Goal: Information Seeking & Learning: Learn about a topic

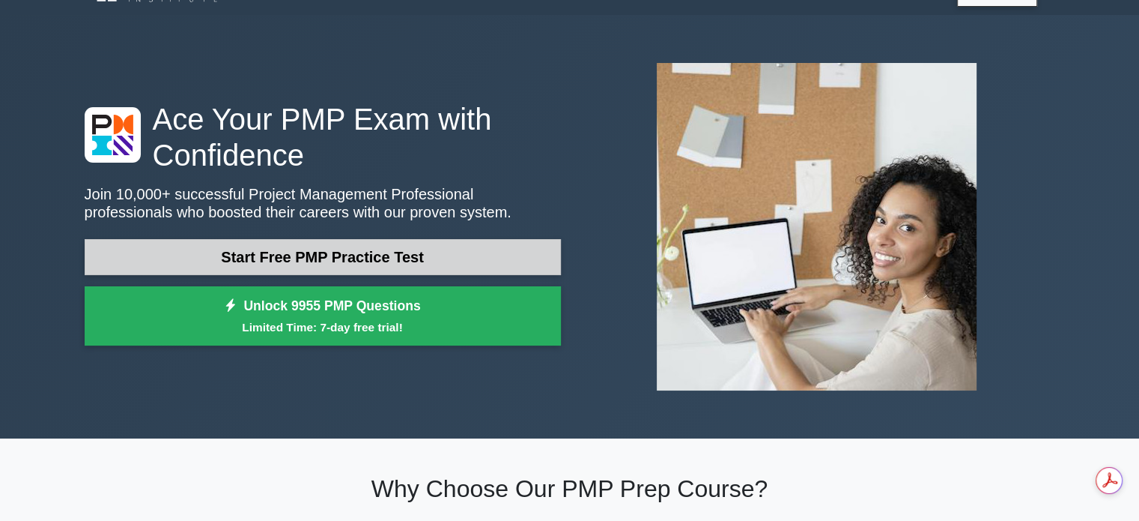
click at [476, 267] on link "Start Free PMP Practice Test" at bounding box center [323, 257] width 476 height 36
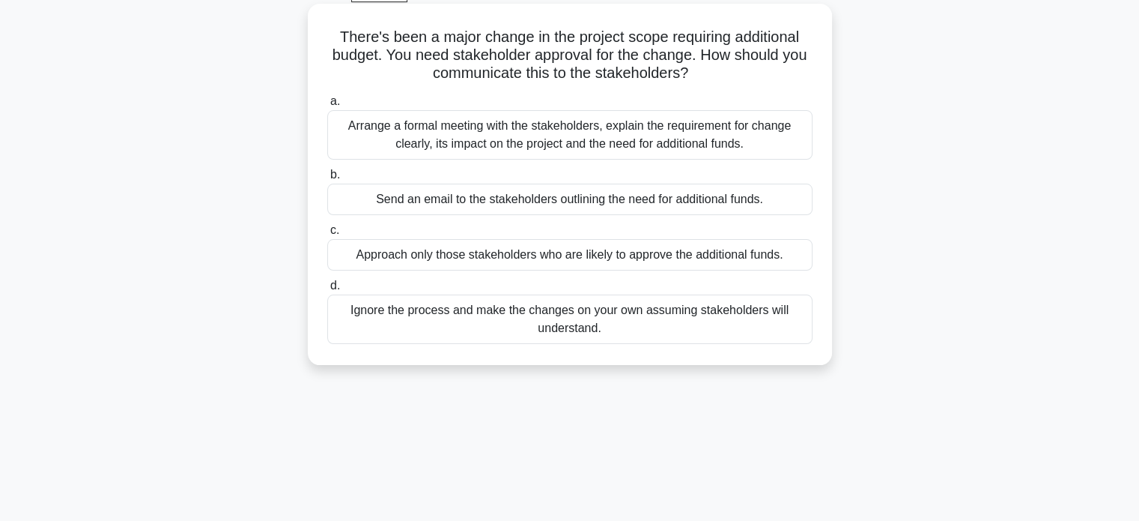
scroll to position [54, 0]
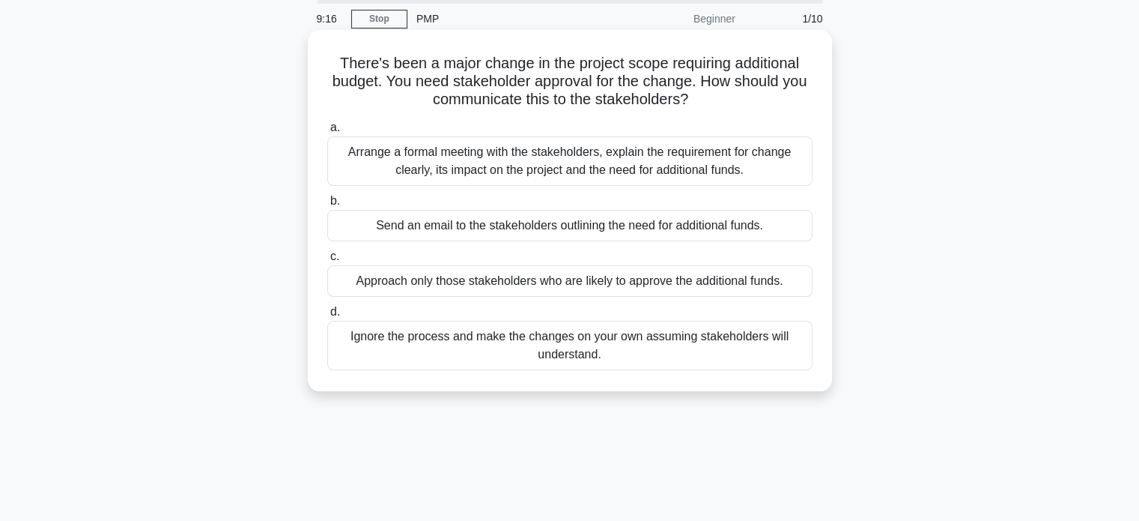
click at [467, 164] on div "Arrange a formal meeting with the stakeholders, explain the requirement for cha…" at bounding box center [569, 160] width 485 height 49
click at [327, 133] on input "a. Arrange a formal meeting with the stakeholders, explain the requirement for …" at bounding box center [327, 128] width 0 height 10
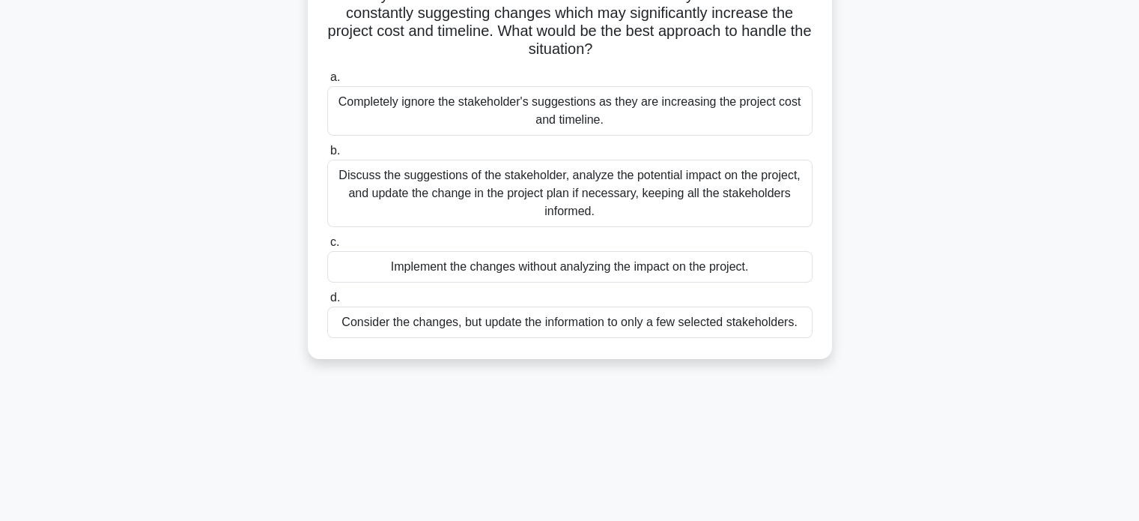
scroll to position [141, 0]
click at [473, 201] on div "Discuss the suggestions of the stakeholder, analyze the potential impact on the…" at bounding box center [569, 192] width 485 height 67
click at [327, 155] on input "b. Discuss the suggestions of the stakeholder, analyze the potential impact on …" at bounding box center [327, 150] width 0 height 10
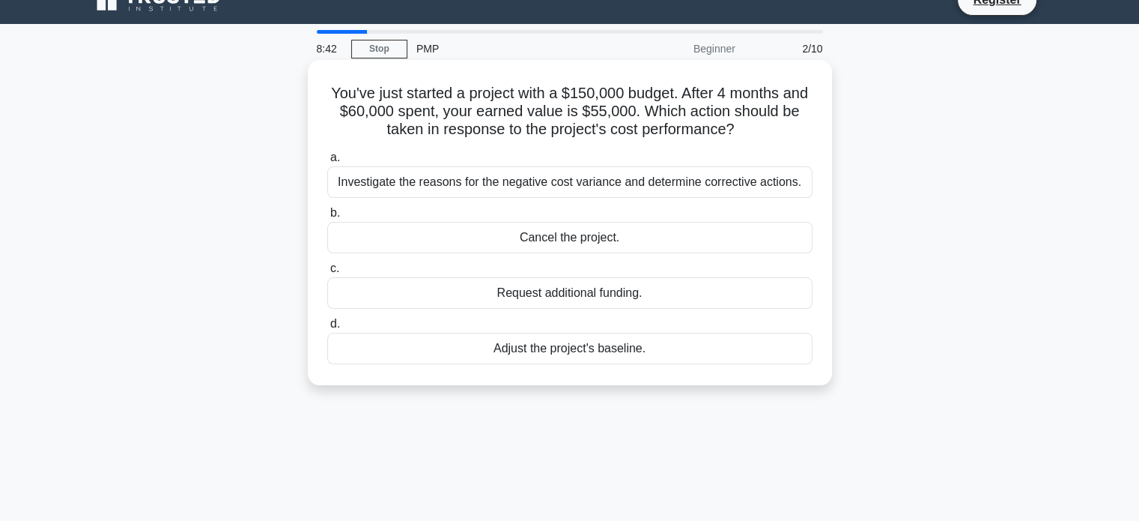
scroll to position [0, 0]
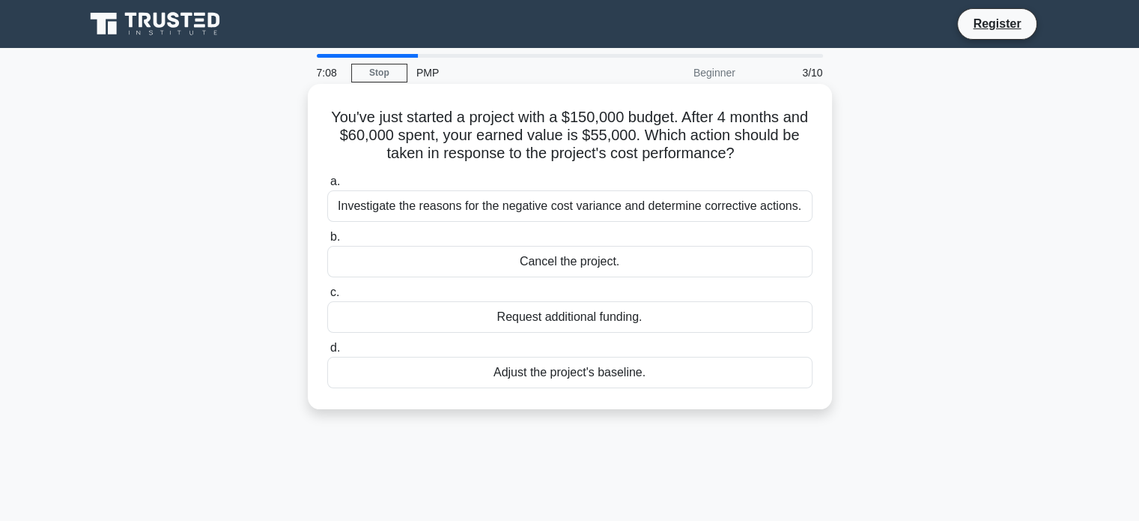
click at [616, 208] on div "Investigate the reasons for the negative cost variance and determine corrective…" at bounding box center [569, 205] width 485 height 31
click at [327, 186] on input "a. Investigate the reasons for the negative cost variance and determine correct…" at bounding box center [327, 182] width 0 height 10
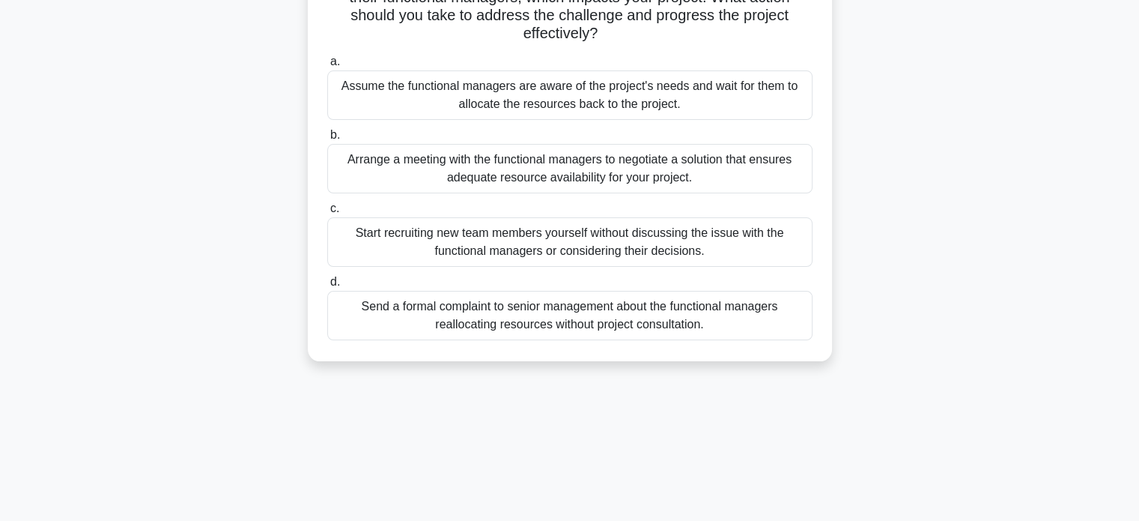
scroll to position [181, 0]
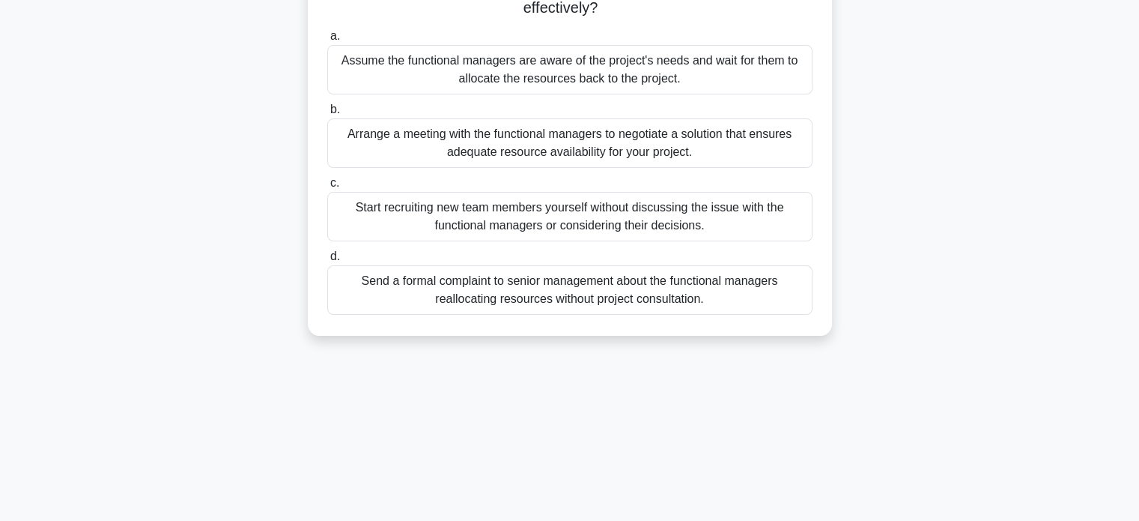
click at [494, 131] on div "Arrange a meeting with the functional managers to negotiate a solution that ens…" at bounding box center [569, 142] width 485 height 49
click at [327, 115] on input "b. Arrange a meeting with the functional managers to negotiate a solution that …" at bounding box center [327, 110] width 0 height 10
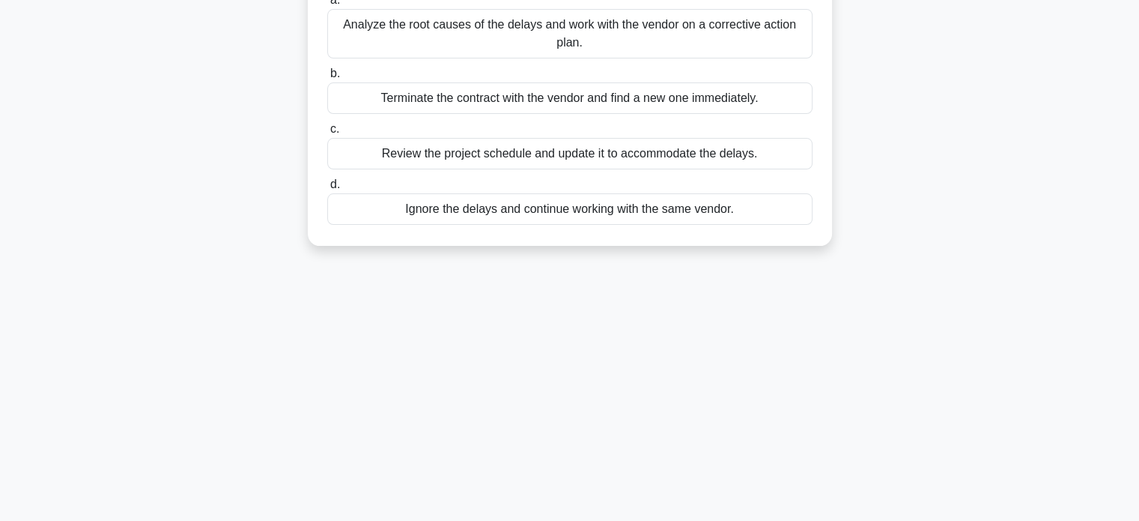
scroll to position [0, 0]
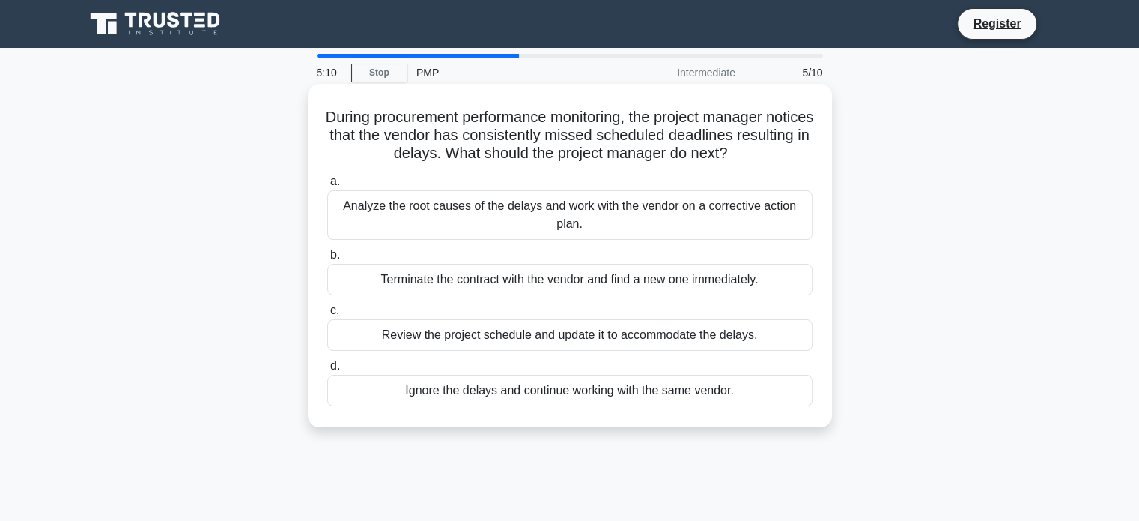
click at [713, 217] on div "Analyze the root causes of the delays and work with the vendor on a corrective …" at bounding box center [569, 214] width 485 height 49
click at [327, 186] on input "a. Analyze the root causes of the delays and work with the vendor on a correcti…" at bounding box center [327, 182] width 0 height 10
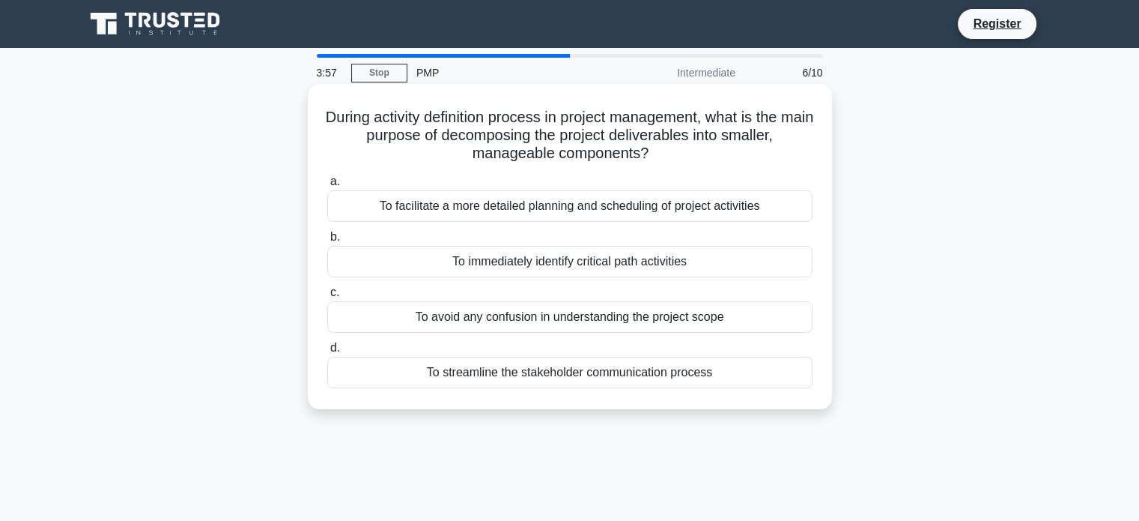
click at [573, 200] on div "To facilitate a more detailed planning and scheduling of project activities" at bounding box center [569, 205] width 485 height 31
click at [327, 186] on input "a. To facilitate a more detailed planning and scheduling of project activities" at bounding box center [327, 182] width 0 height 10
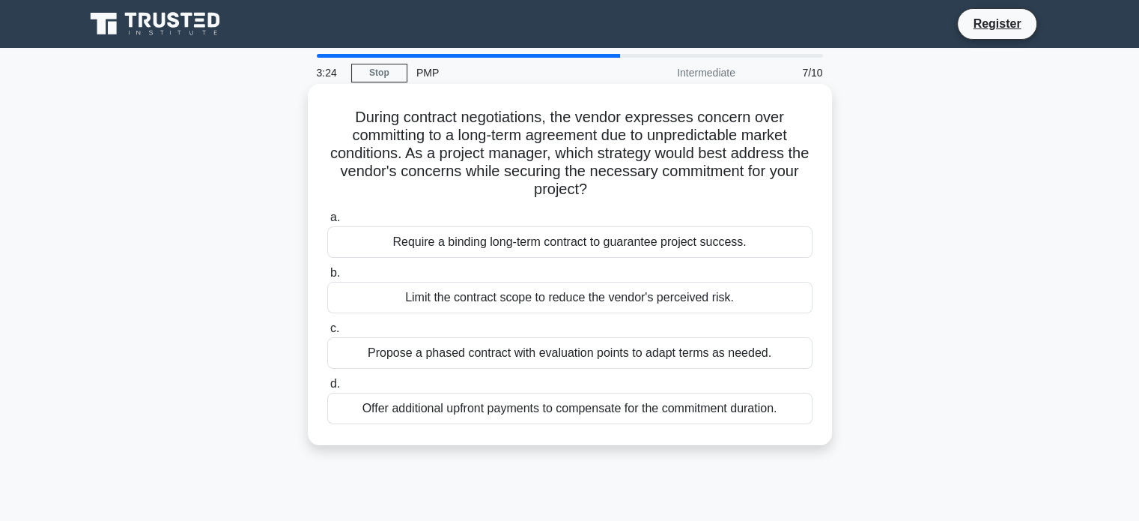
click at [688, 350] on div "Propose a phased contract with evaluation points to adapt terms as needed." at bounding box center [569, 352] width 485 height 31
click at [327, 333] on input "c. Propose a phased contract with evaluation points to adapt terms as needed." at bounding box center [327, 329] width 0 height 10
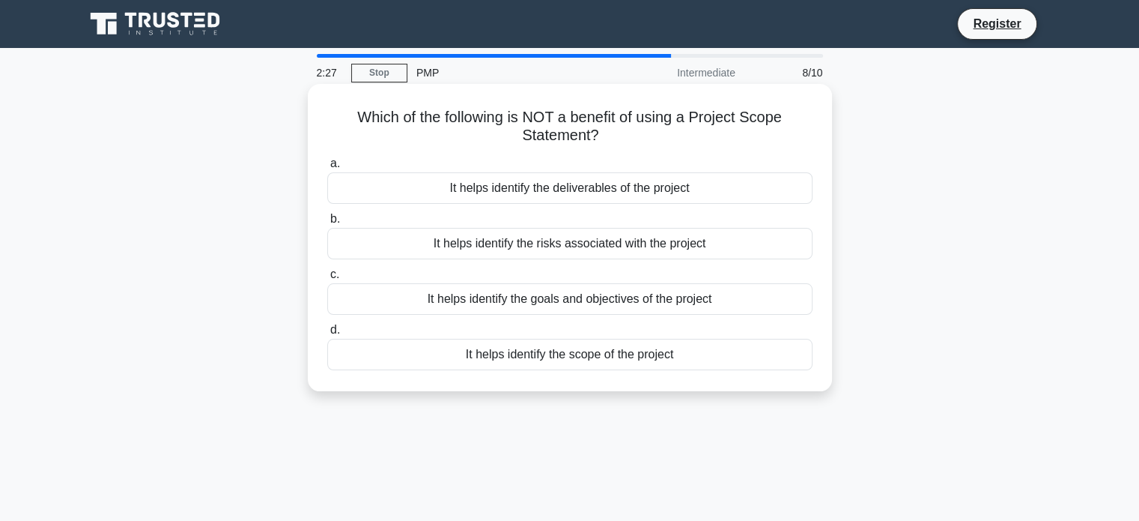
click at [518, 362] on div "It helps identify the scope of the project" at bounding box center [569, 354] width 485 height 31
click at [327, 335] on input "d. It helps identify the scope of the project" at bounding box center [327, 330] width 0 height 10
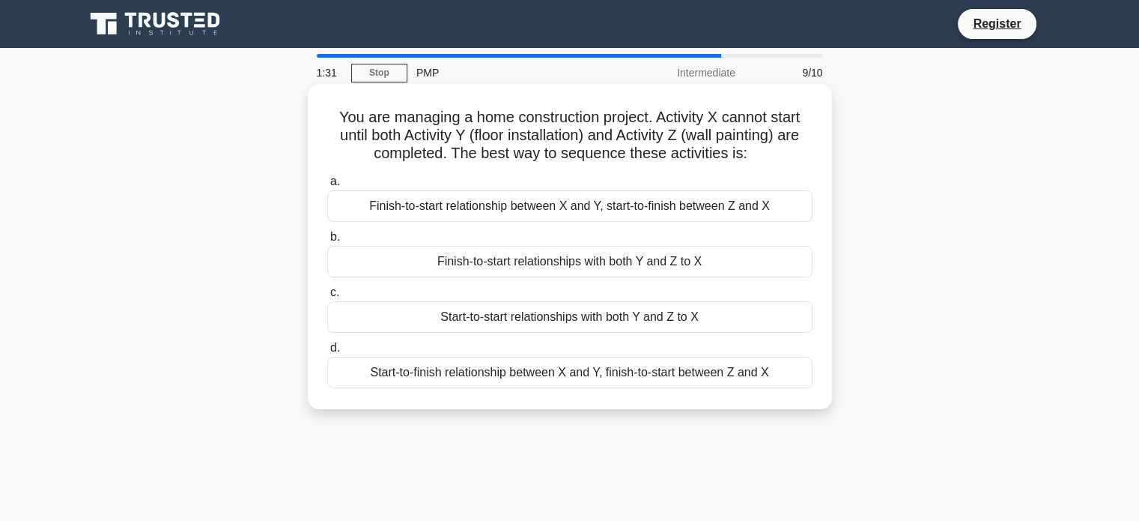
click at [413, 369] on div "Start-to-finish relationship between X and Y, finish-to-start between Z and X" at bounding box center [569, 372] width 485 height 31
click at [327, 353] on input "d. Start-to-finish relationship between X and Y, finish-to-start between Z and X" at bounding box center [327, 348] width 0 height 10
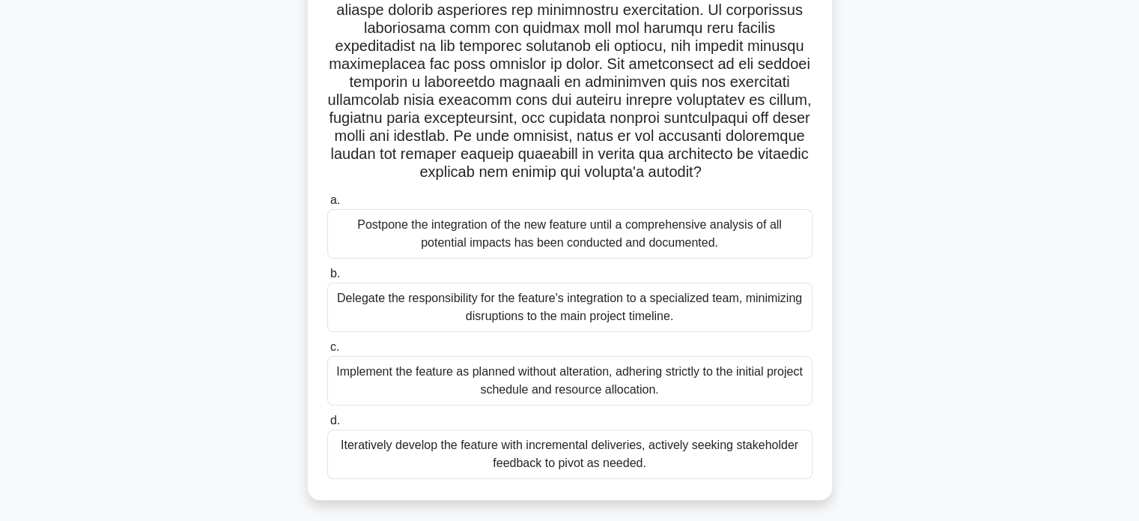
scroll to position [312, 0]
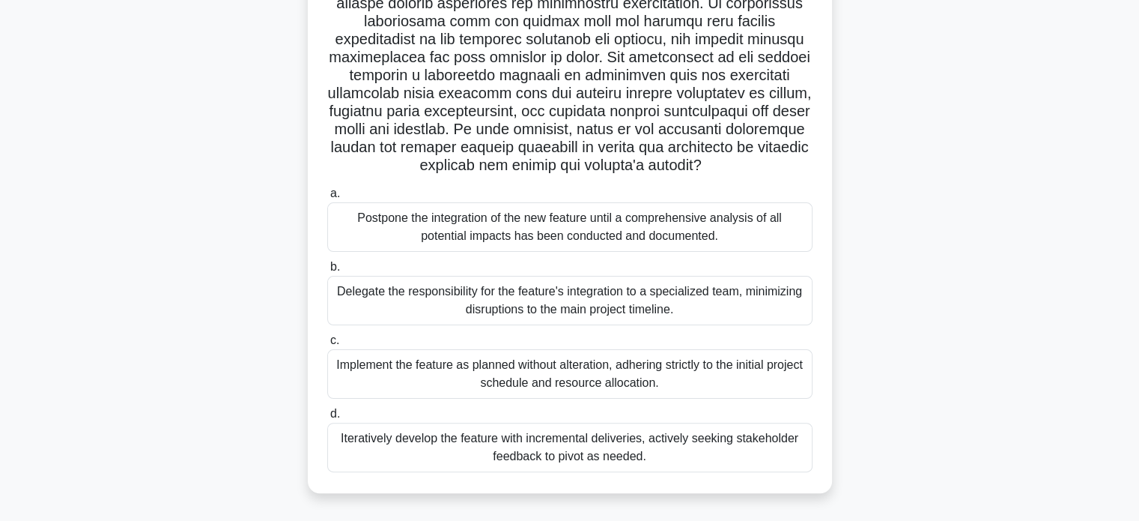
click at [461, 225] on div "Postpone the integration of the new feature until a comprehensive analysis of a…" at bounding box center [569, 226] width 485 height 49
click at [327, 198] on input "a. Postpone the integration of the new feature until a comprehensive analysis o…" at bounding box center [327, 194] width 0 height 10
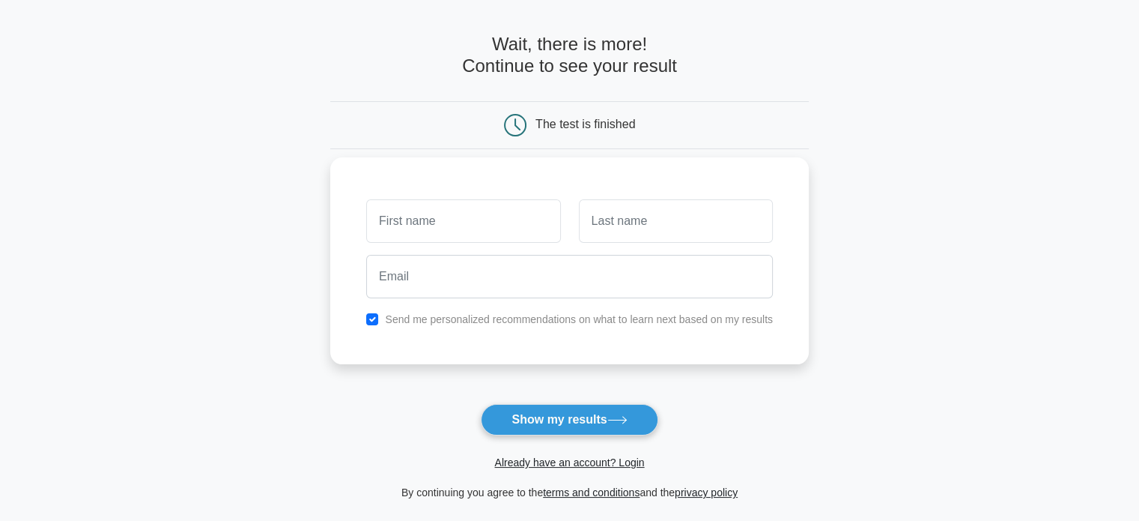
scroll to position [51, 0]
type input "siddharth"
click at [613, 233] on input "text" at bounding box center [676, 219] width 194 height 43
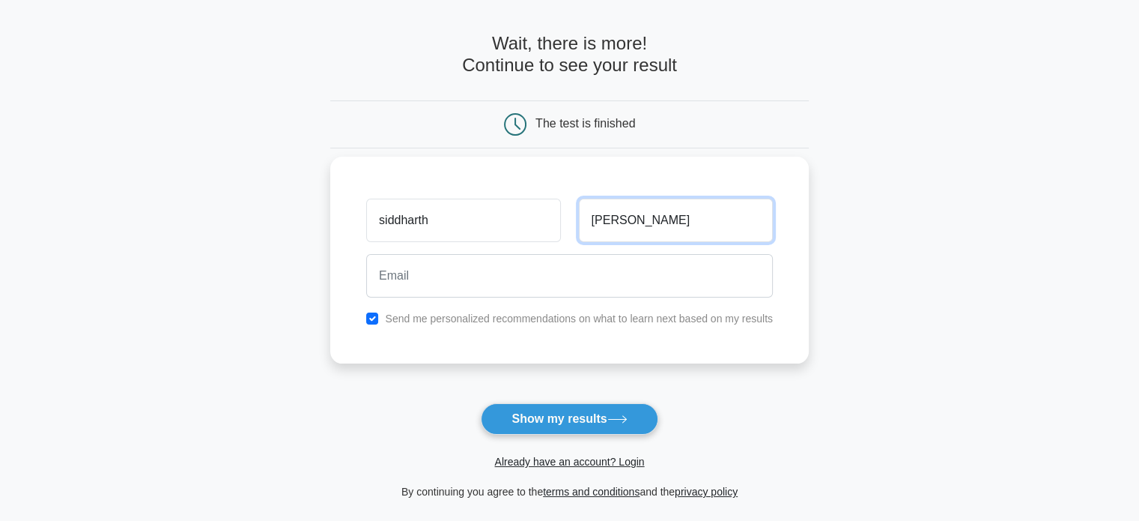
type input "[PERSON_NAME]"
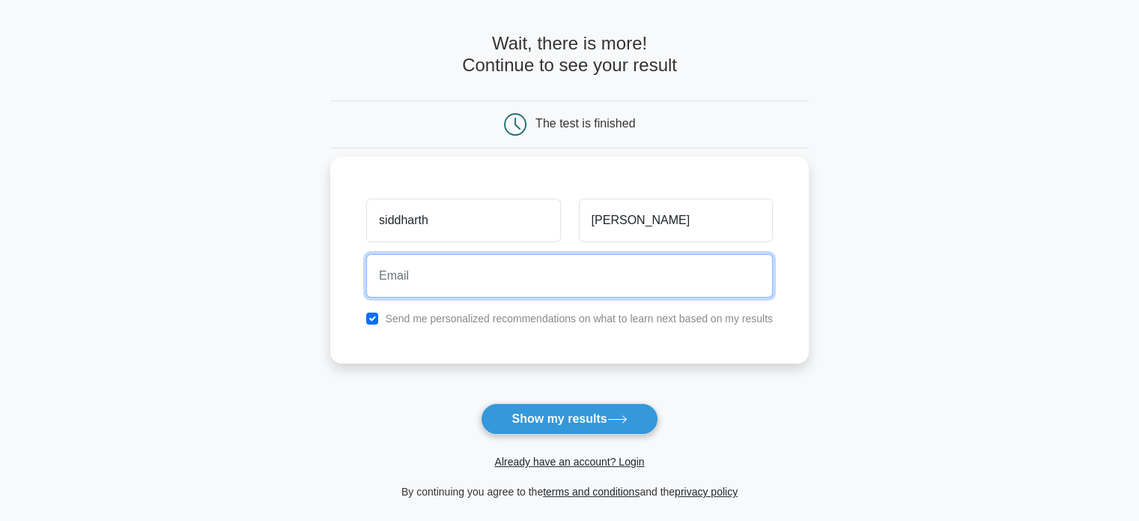
click at [565, 269] on input "email" at bounding box center [569, 275] width 407 height 43
type input "[EMAIL_ADDRESS][DOMAIN_NAME]"
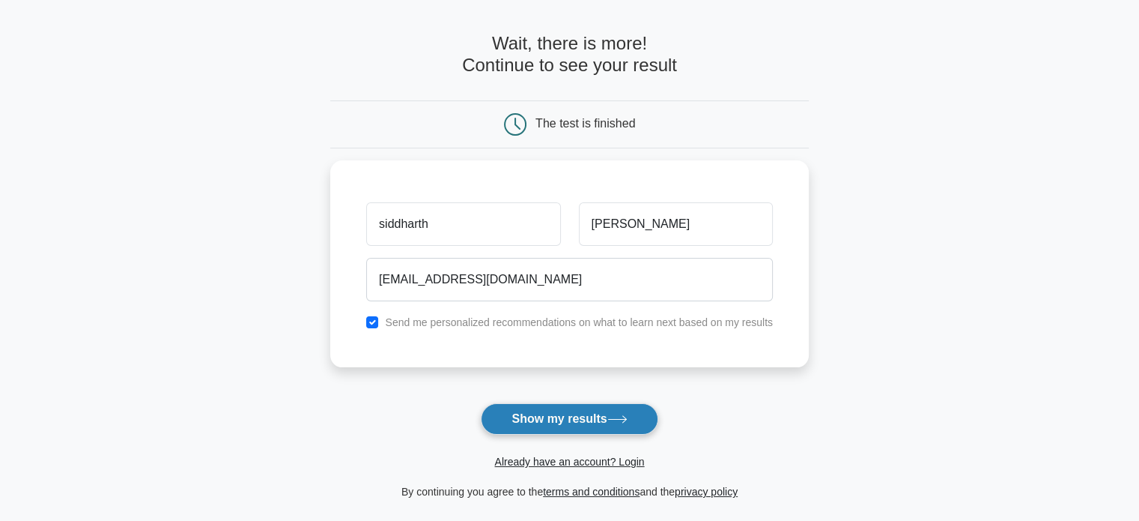
click at [575, 419] on button "Show my results" at bounding box center [569, 418] width 177 height 31
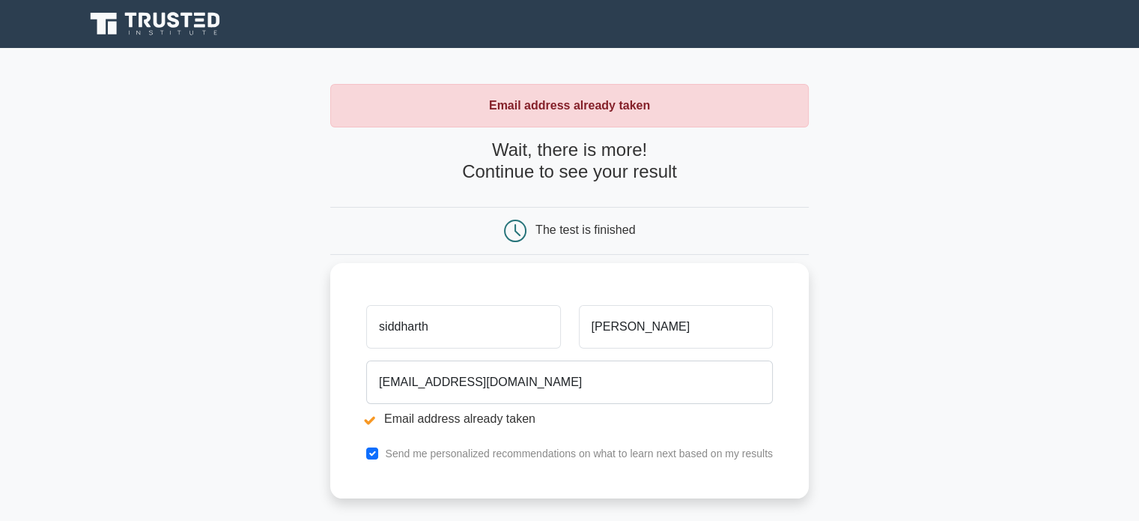
scroll to position [21, 0]
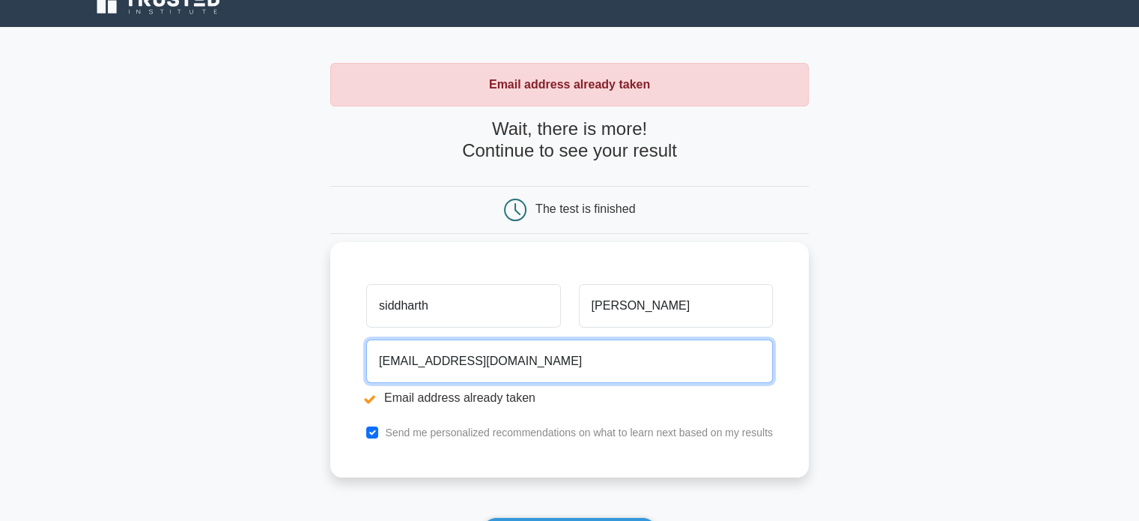
click at [503, 361] on input "[EMAIL_ADDRESS][DOMAIN_NAME]" at bounding box center [569, 360] width 407 height 43
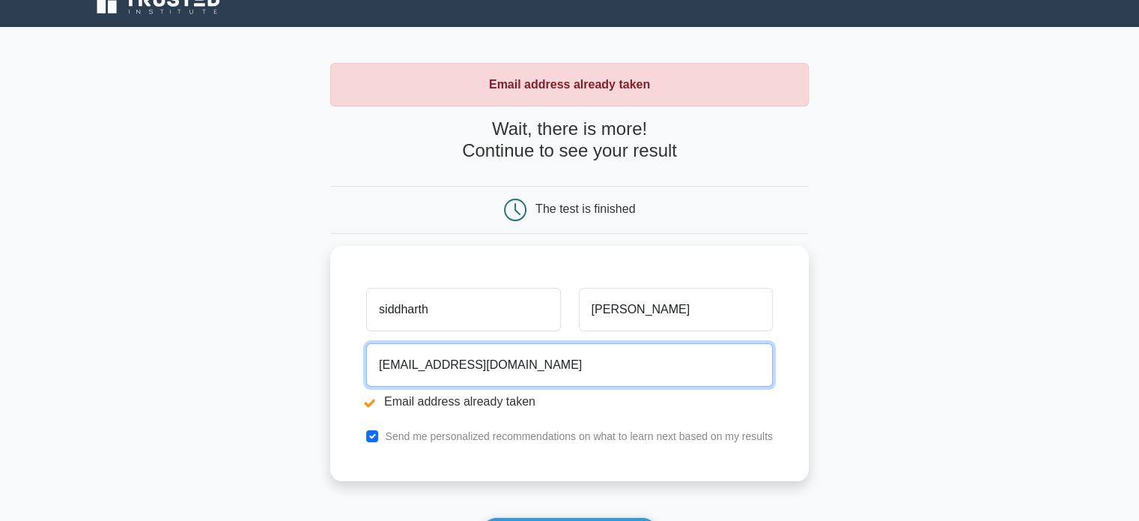
type input "[EMAIL_ADDRESS][DOMAIN_NAME]"
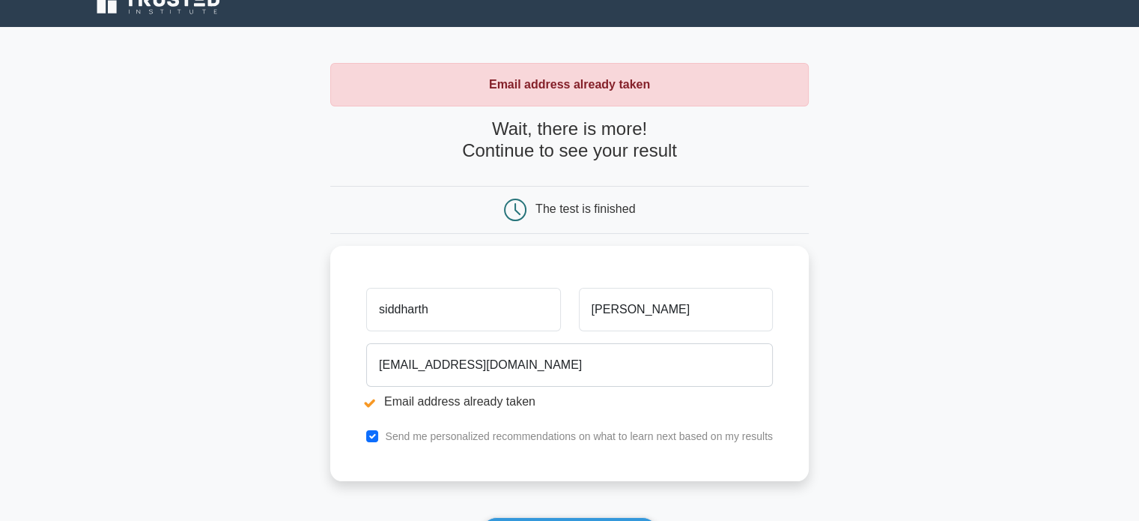
click at [891, 271] on main "Email address already taken Wait, there is more! Continue to see your result Th…" at bounding box center [569, 338] width 1139 height 623
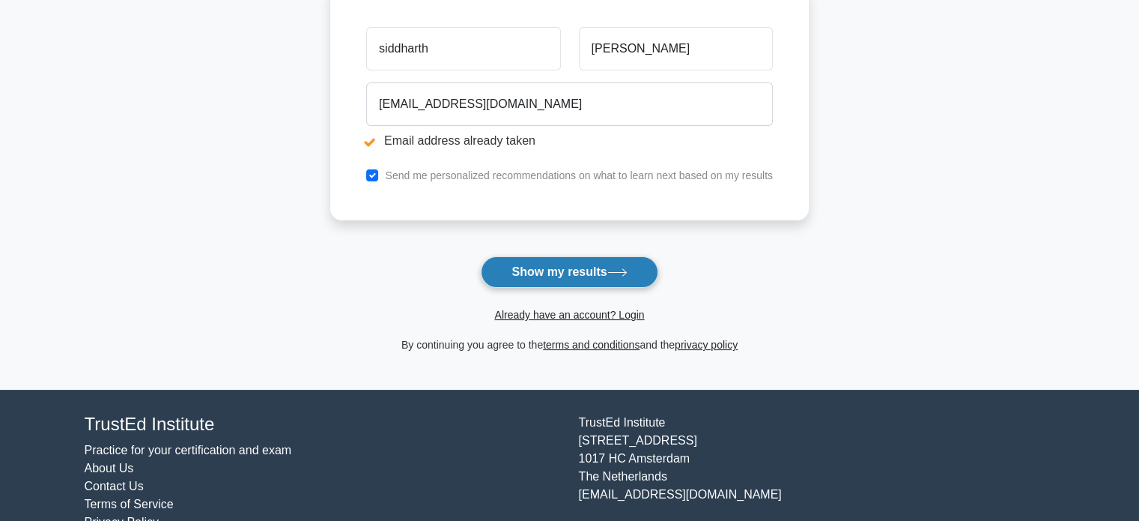
click at [587, 265] on button "Show my results" at bounding box center [569, 271] width 177 height 31
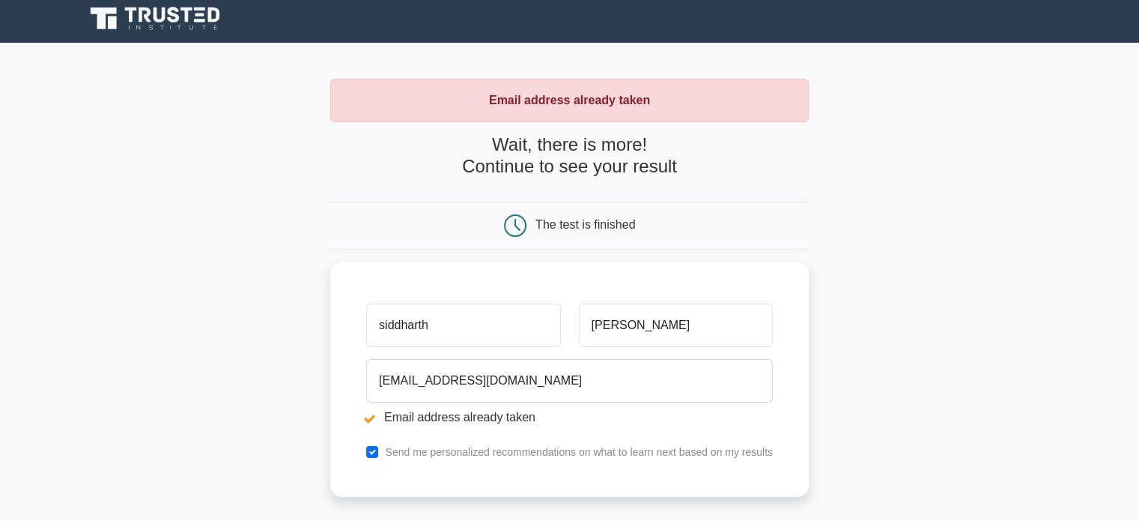
scroll to position [0, 0]
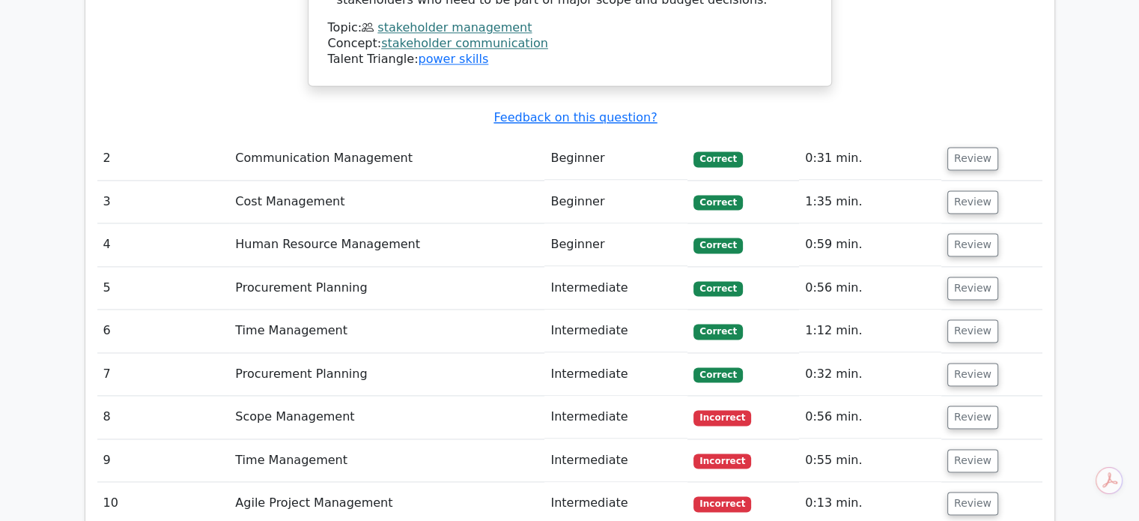
scroll to position [2103, 0]
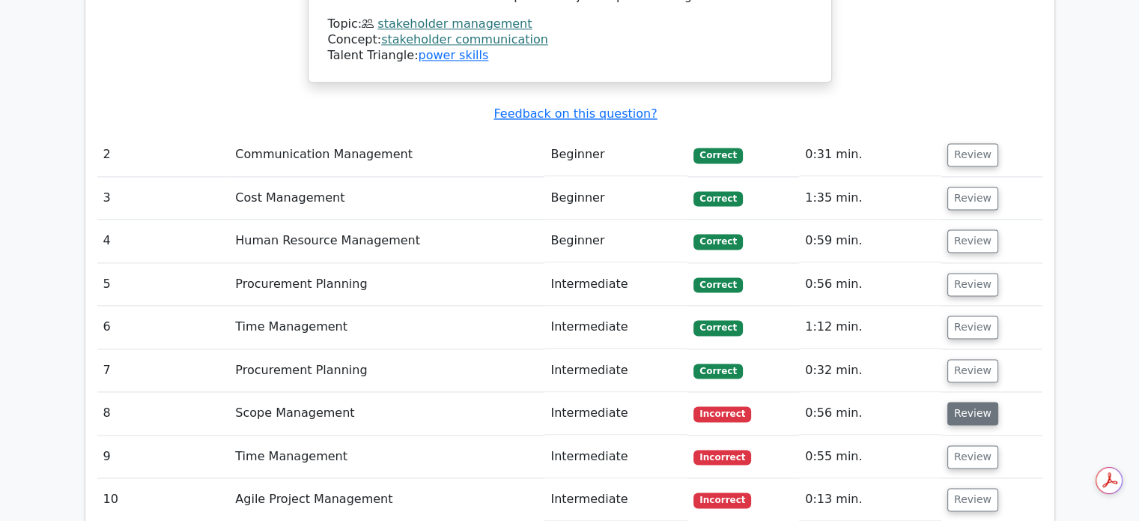
click at [966, 401] on button "Review" at bounding box center [972, 412] width 51 height 23
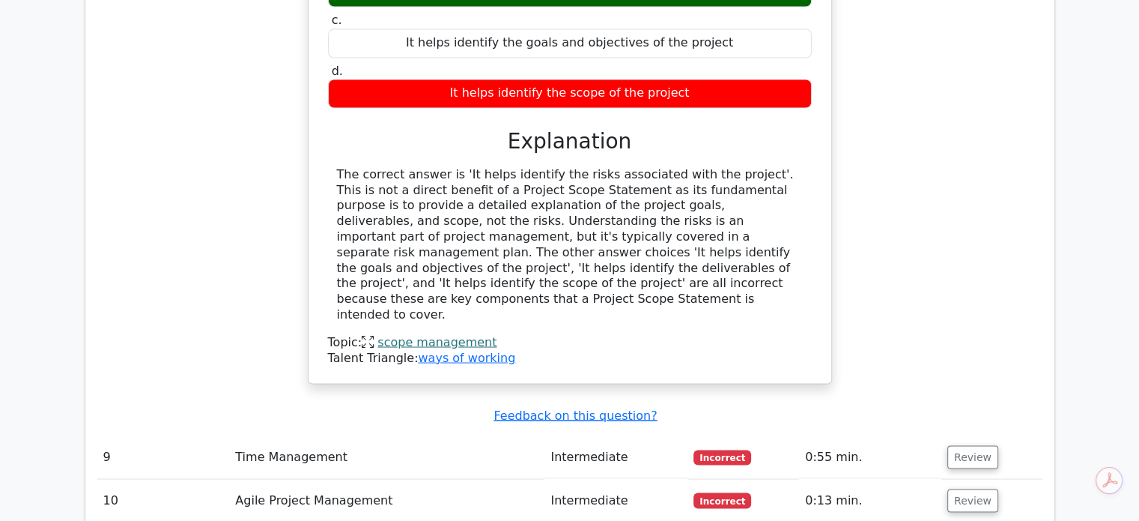
scroll to position [2699, 0]
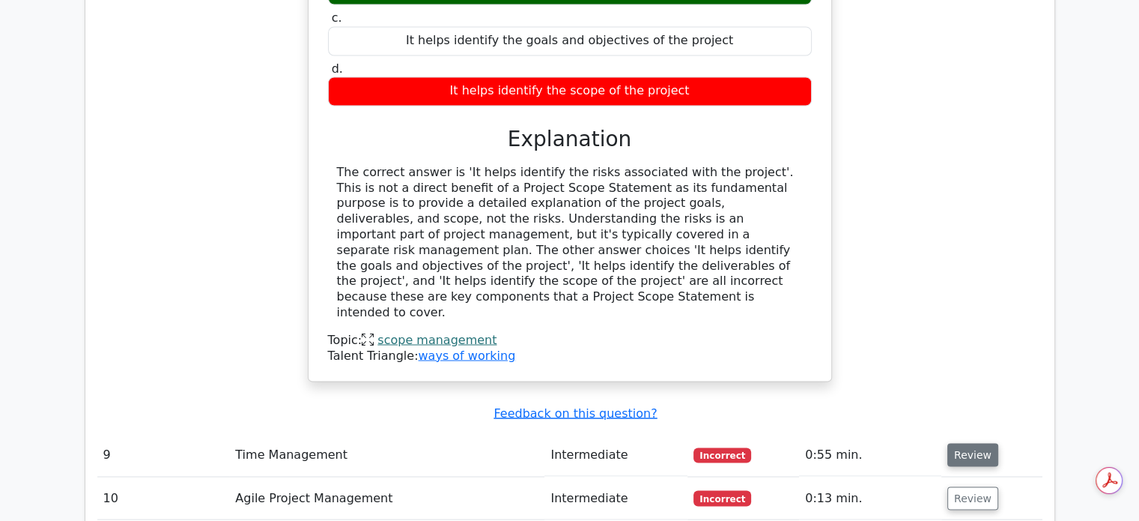
click at [968, 443] on button "Review" at bounding box center [972, 454] width 51 height 23
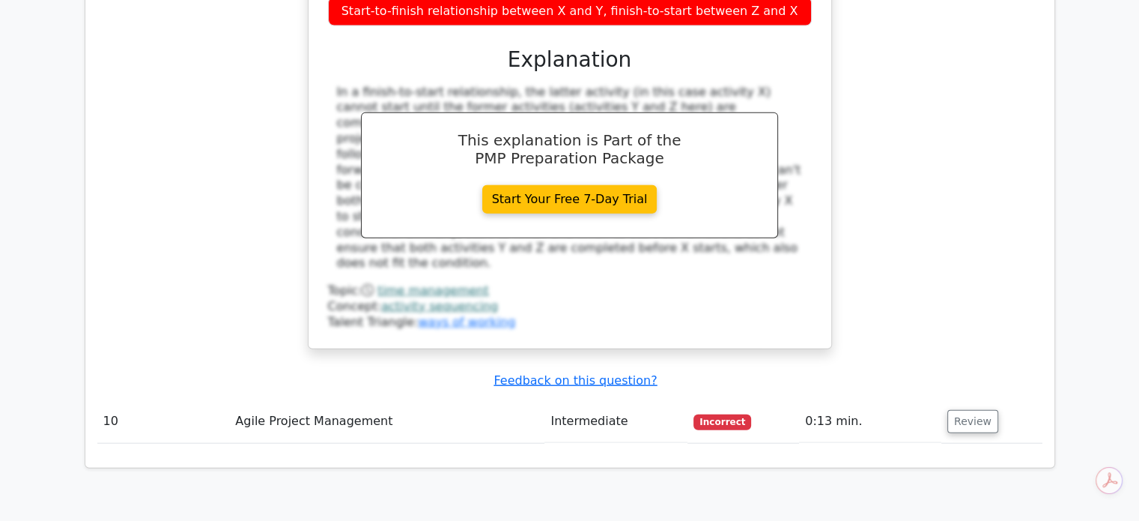
scroll to position [3400, 0]
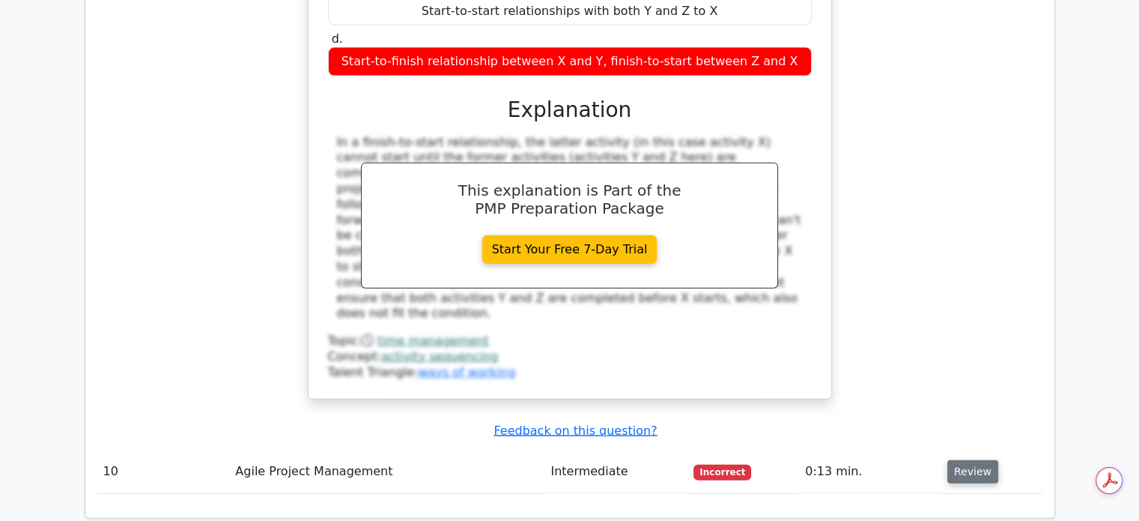
click at [967, 460] on button "Review" at bounding box center [972, 471] width 51 height 23
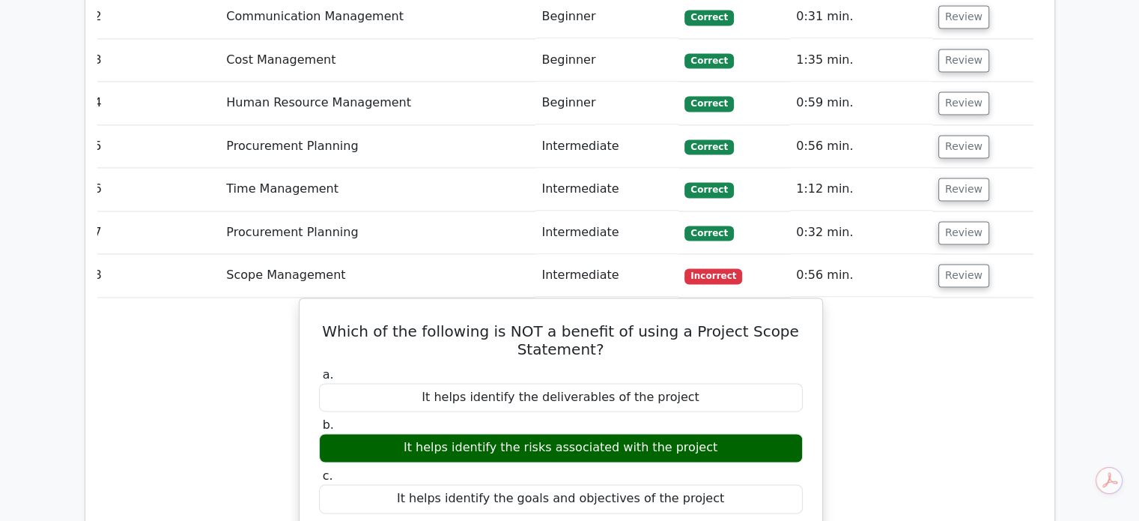
scroll to position [2228, 0]
